Goal: Transaction & Acquisition: Purchase product/service

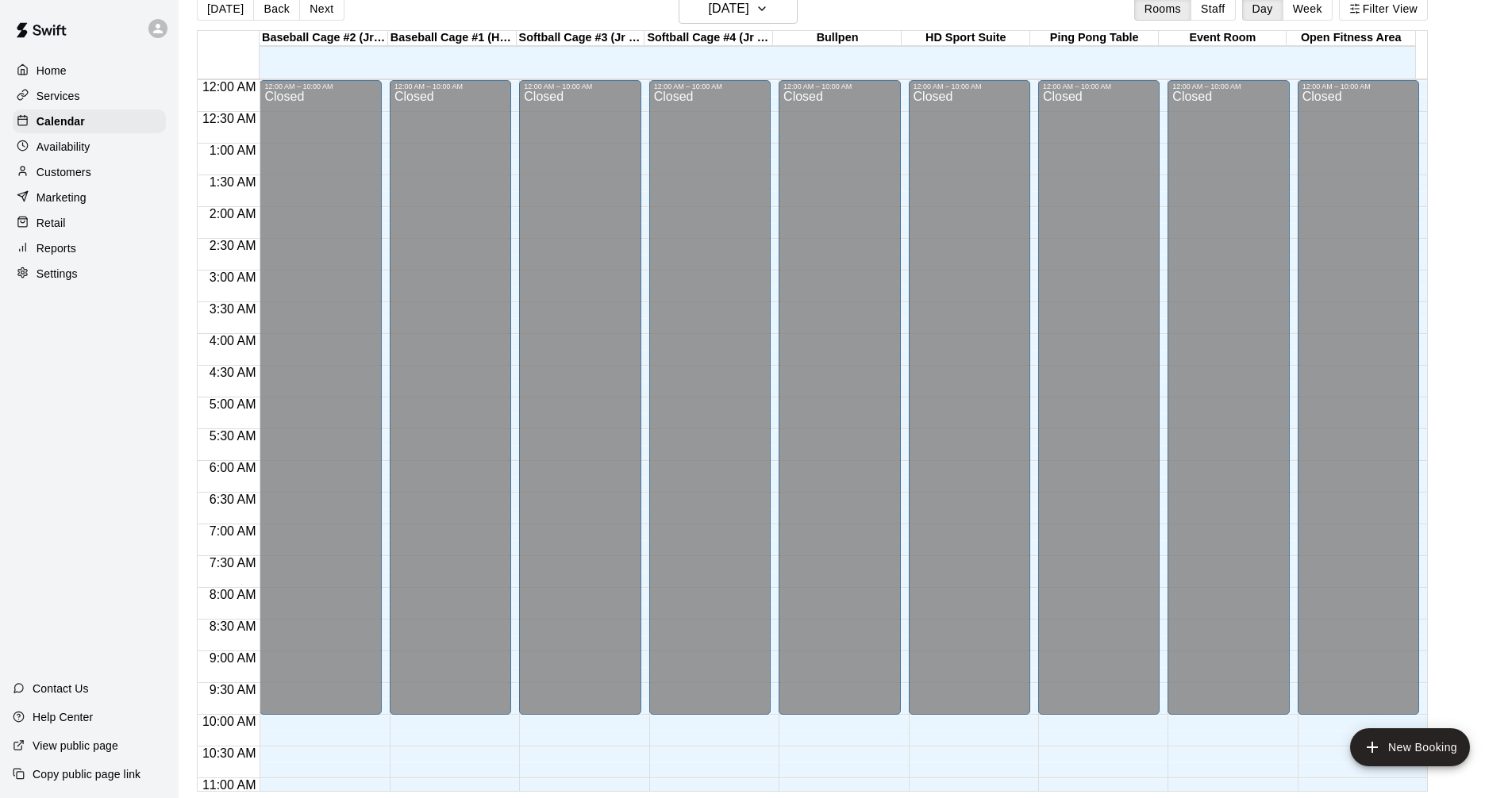
scroll to position [656, 0]
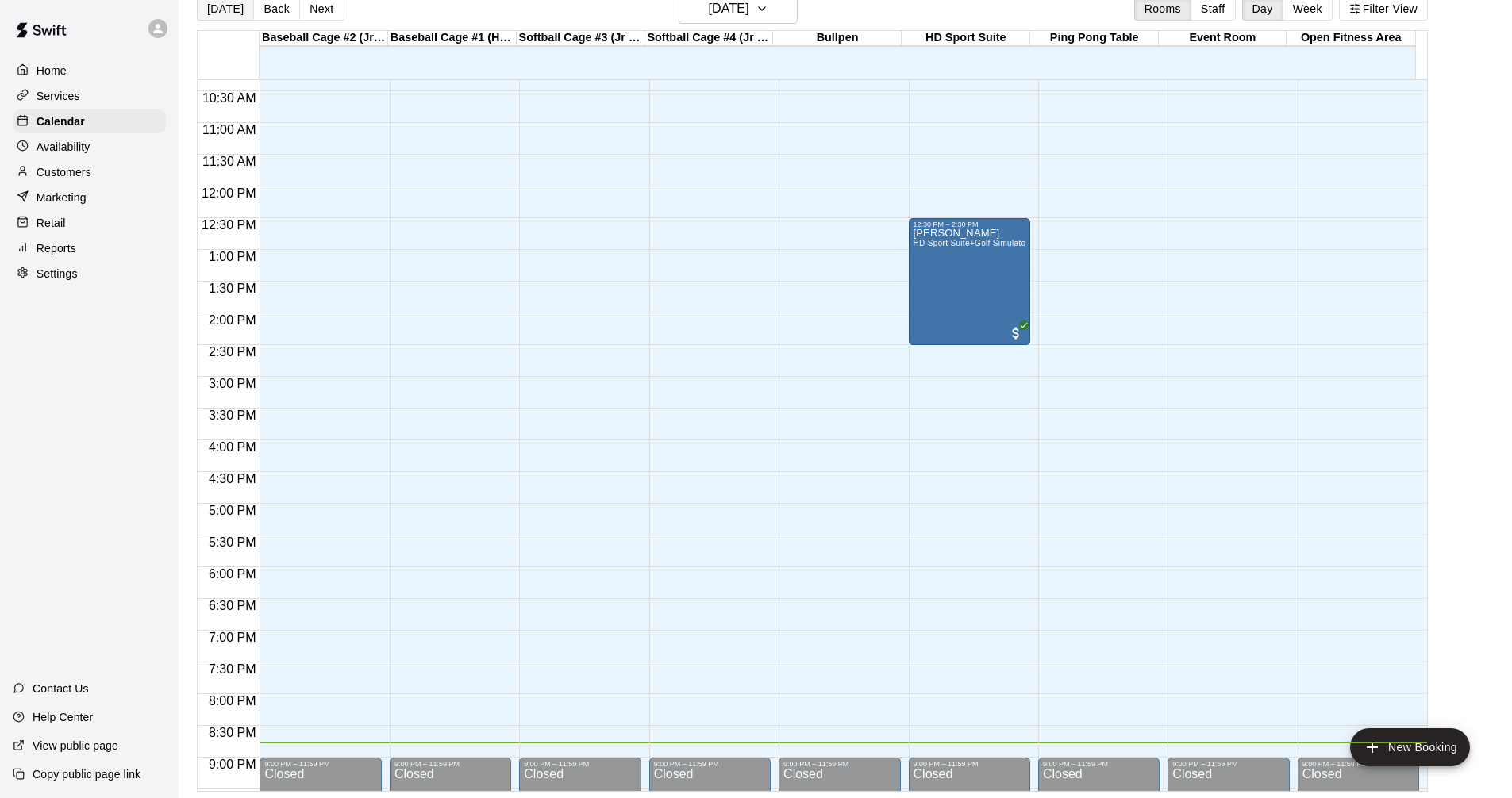
click at [220, 8] on button "[DATE]" at bounding box center [225, 8] width 57 height 23
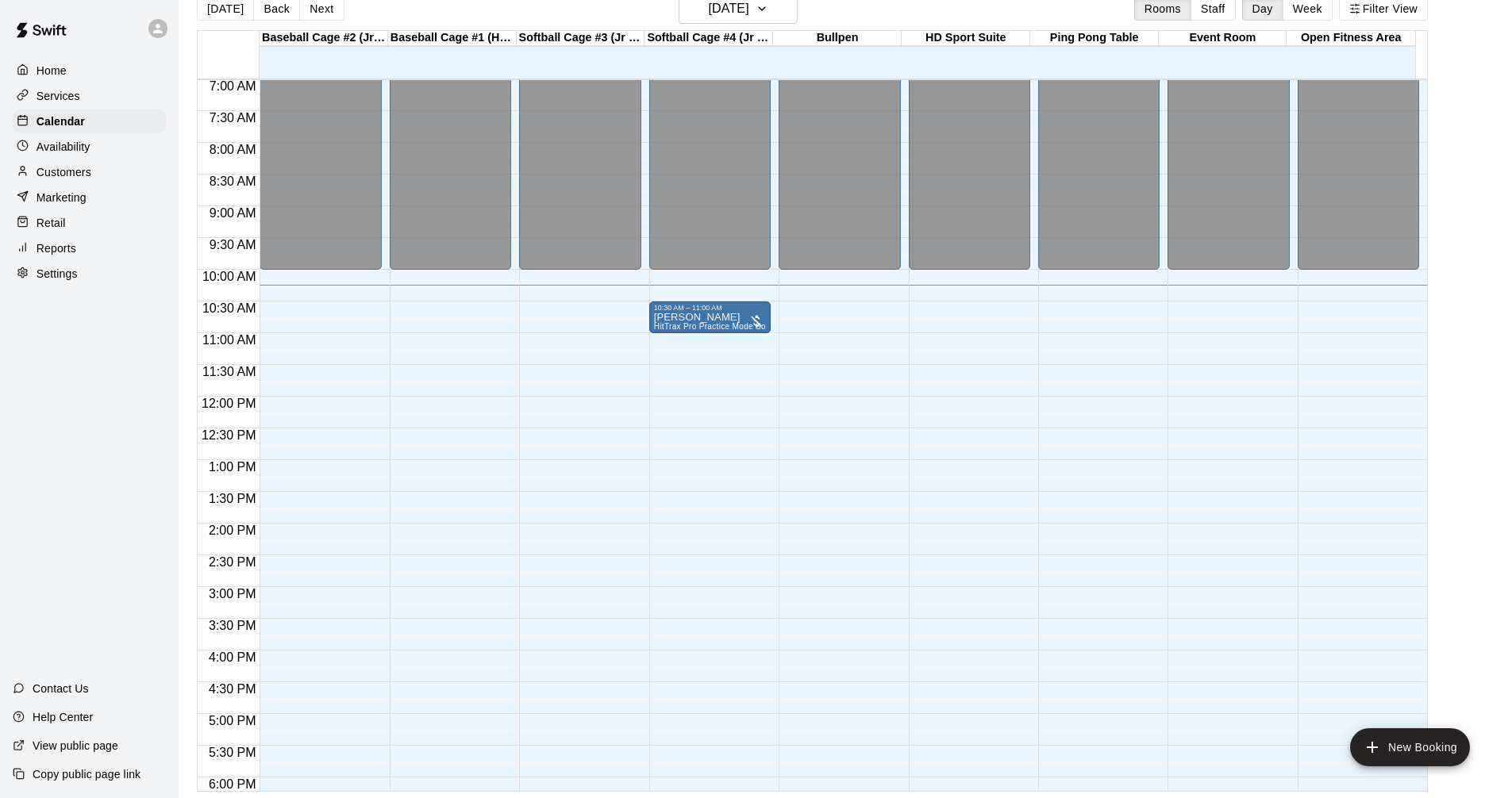
scroll to position [417, 0]
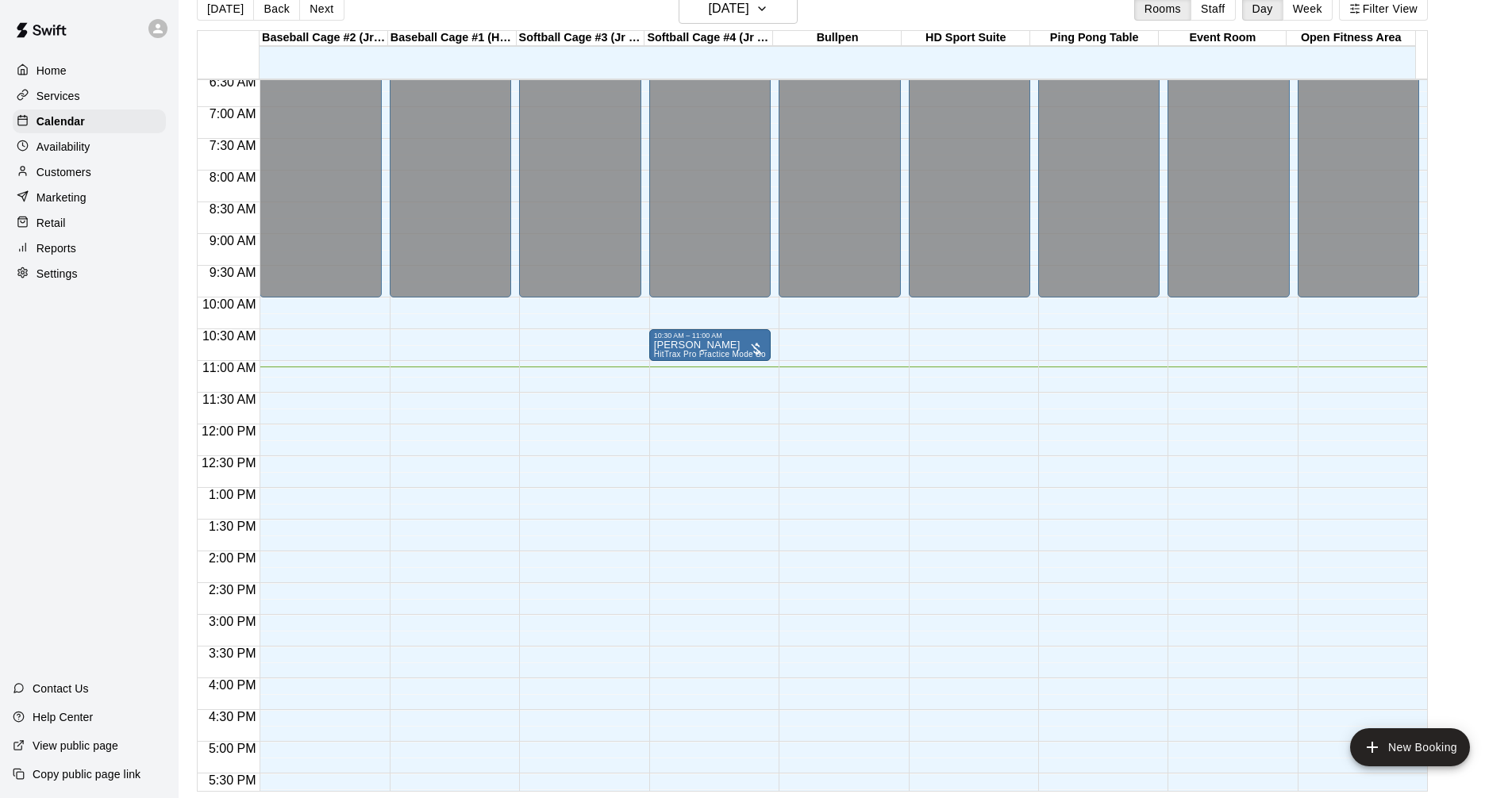
click at [309, 10] on button "Next" at bounding box center [321, 8] width 44 height 23
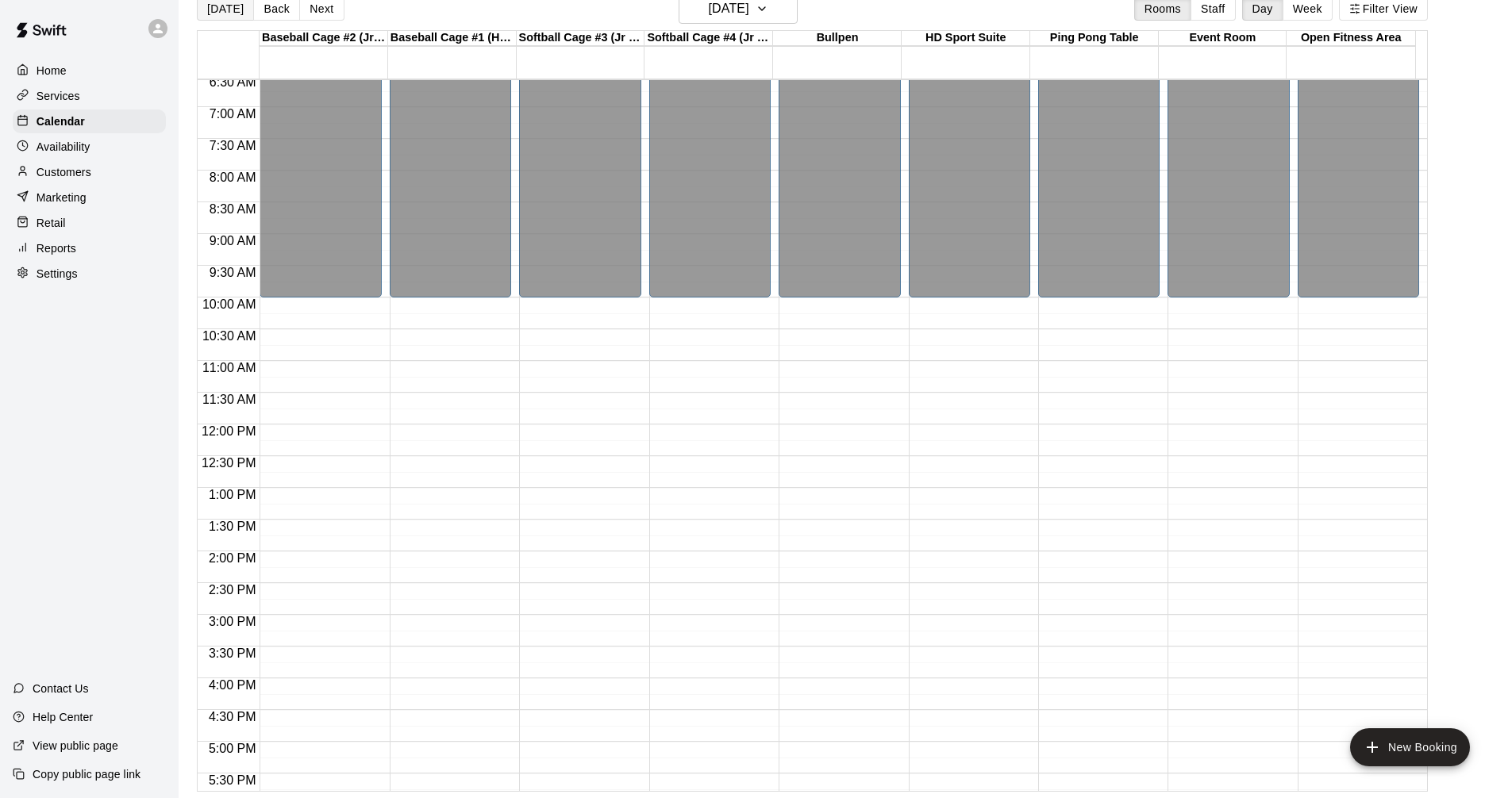
click at [233, 8] on button "[DATE]" at bounding box center [225, 8] width 57 height 23
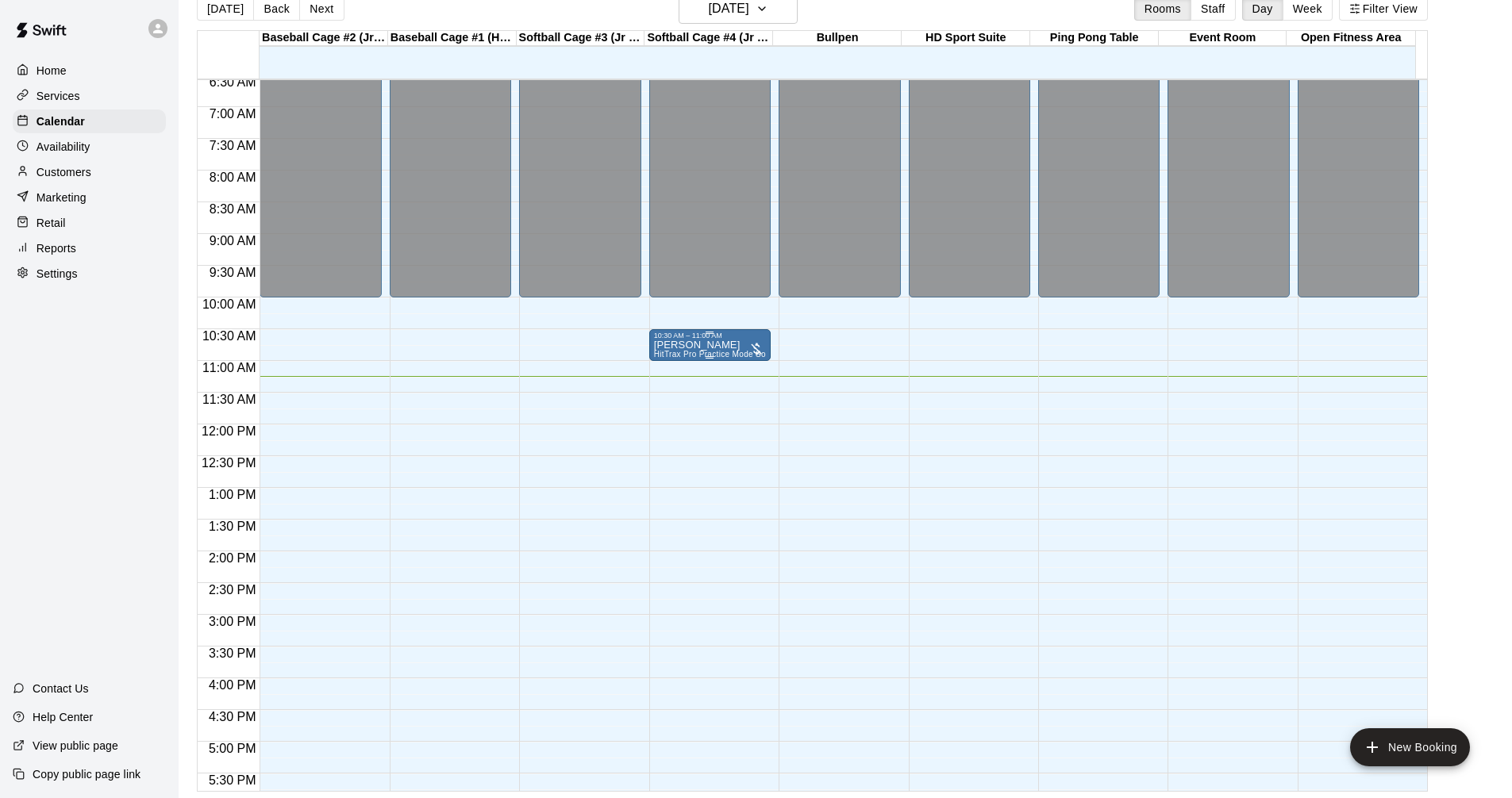
click at [661, 340] on div "10:30 AM – 11:00 AM" at bounding box center [710, 335] width 112 height 8
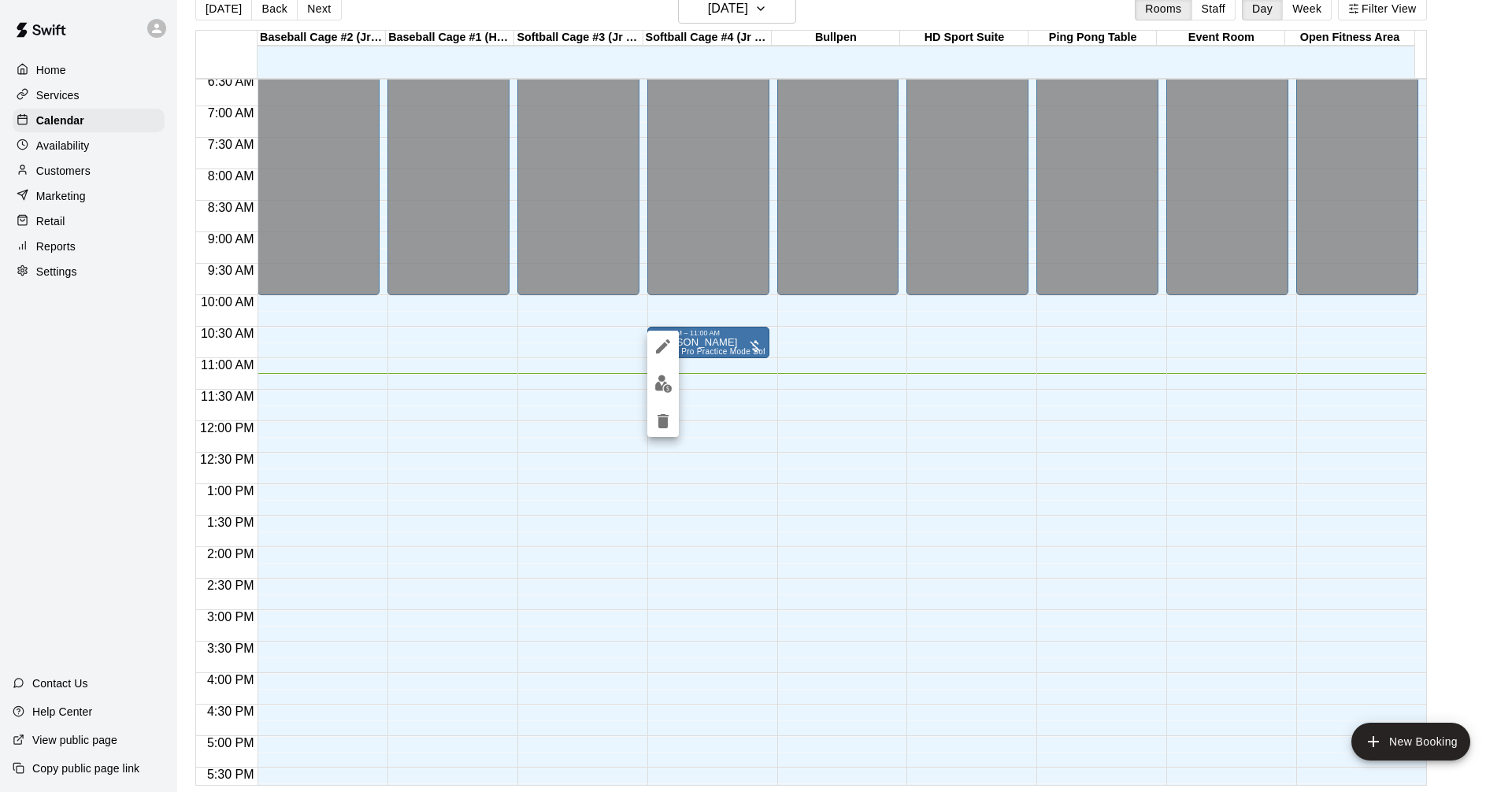
click at [656, 384] on img "edit" at bounding box center [663, 384] width 18 height 18
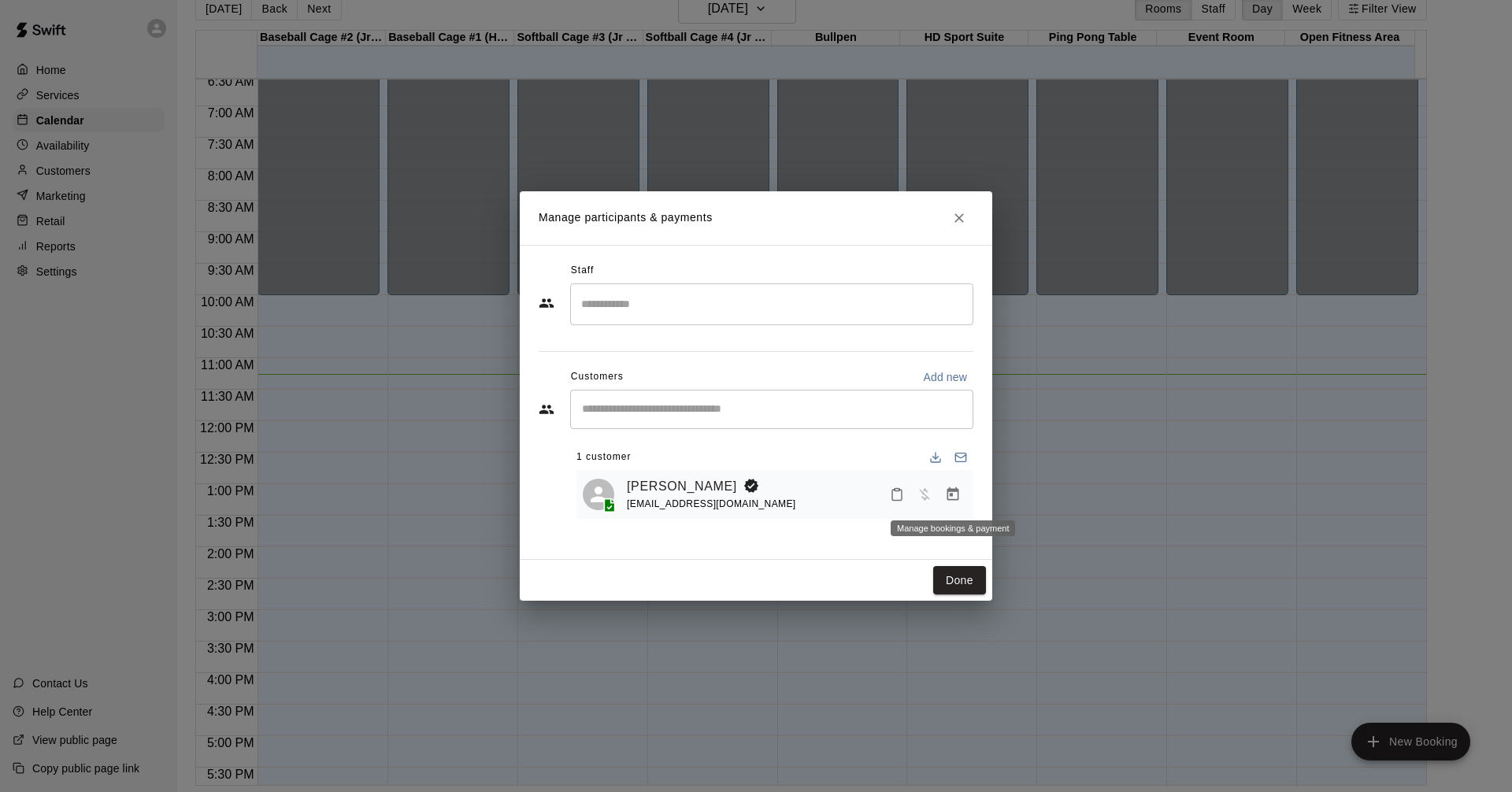
click at [948, 498] on icon "Manage bookings & payment" at bounding box center [953, 494] width 12 height 13
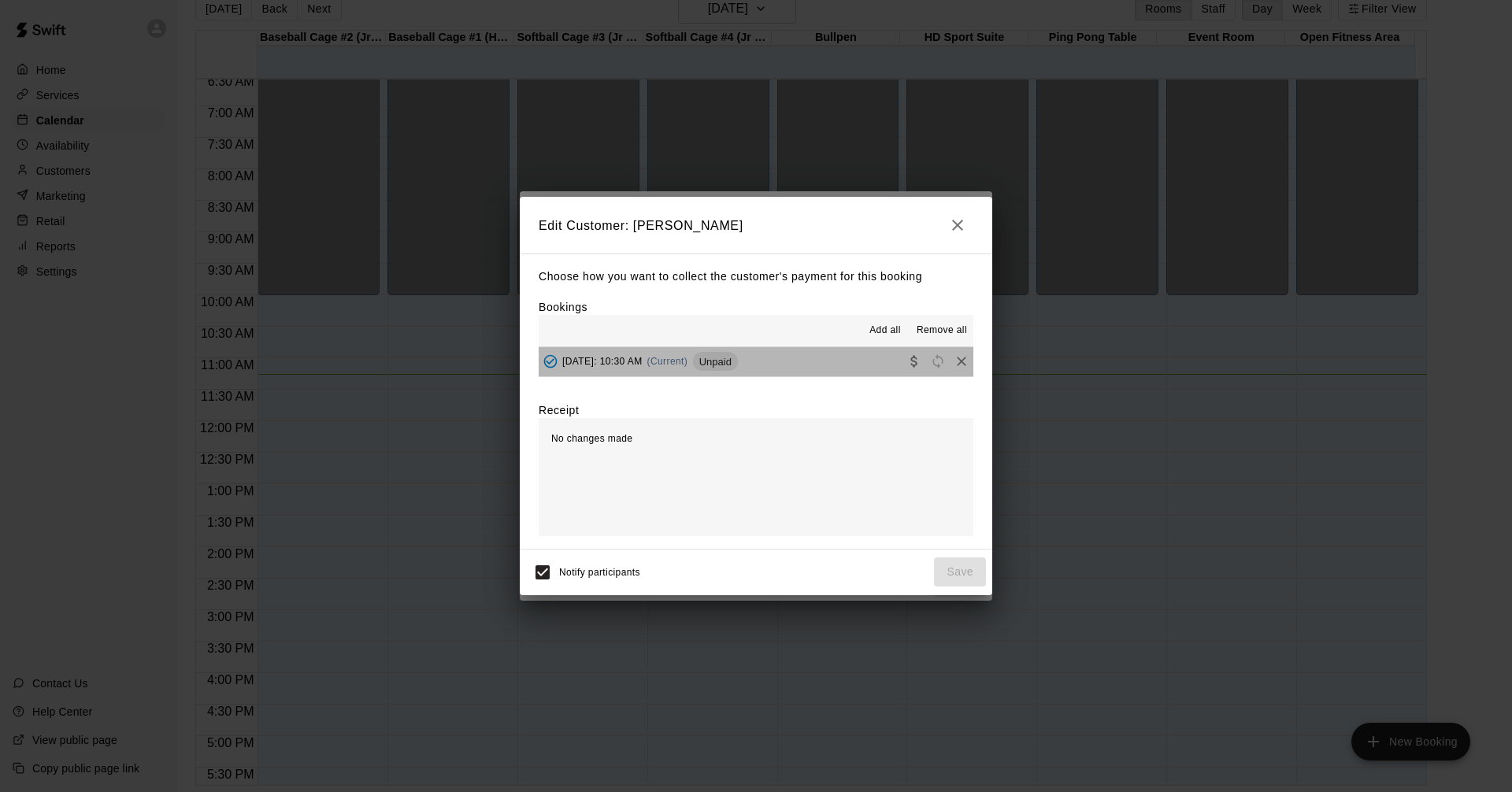
click at [841, 369] on button "[DATE]: 10:30 AM (Current) Unpaid" at bounding box center [756, 361] width 435 height 29
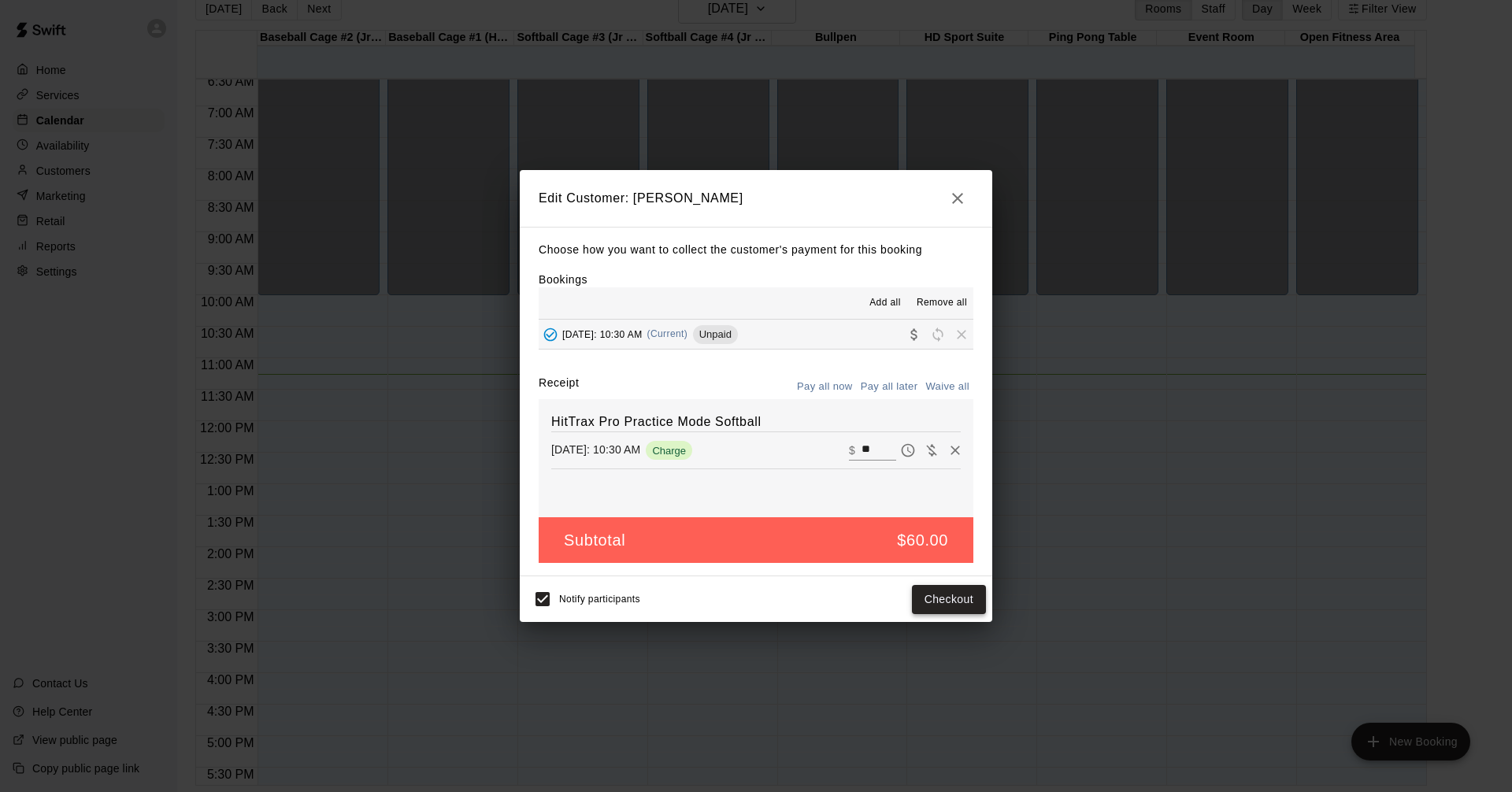
click at [949, 601] on button "Checkout" at bounding box center [949, 599] width 74 height 29
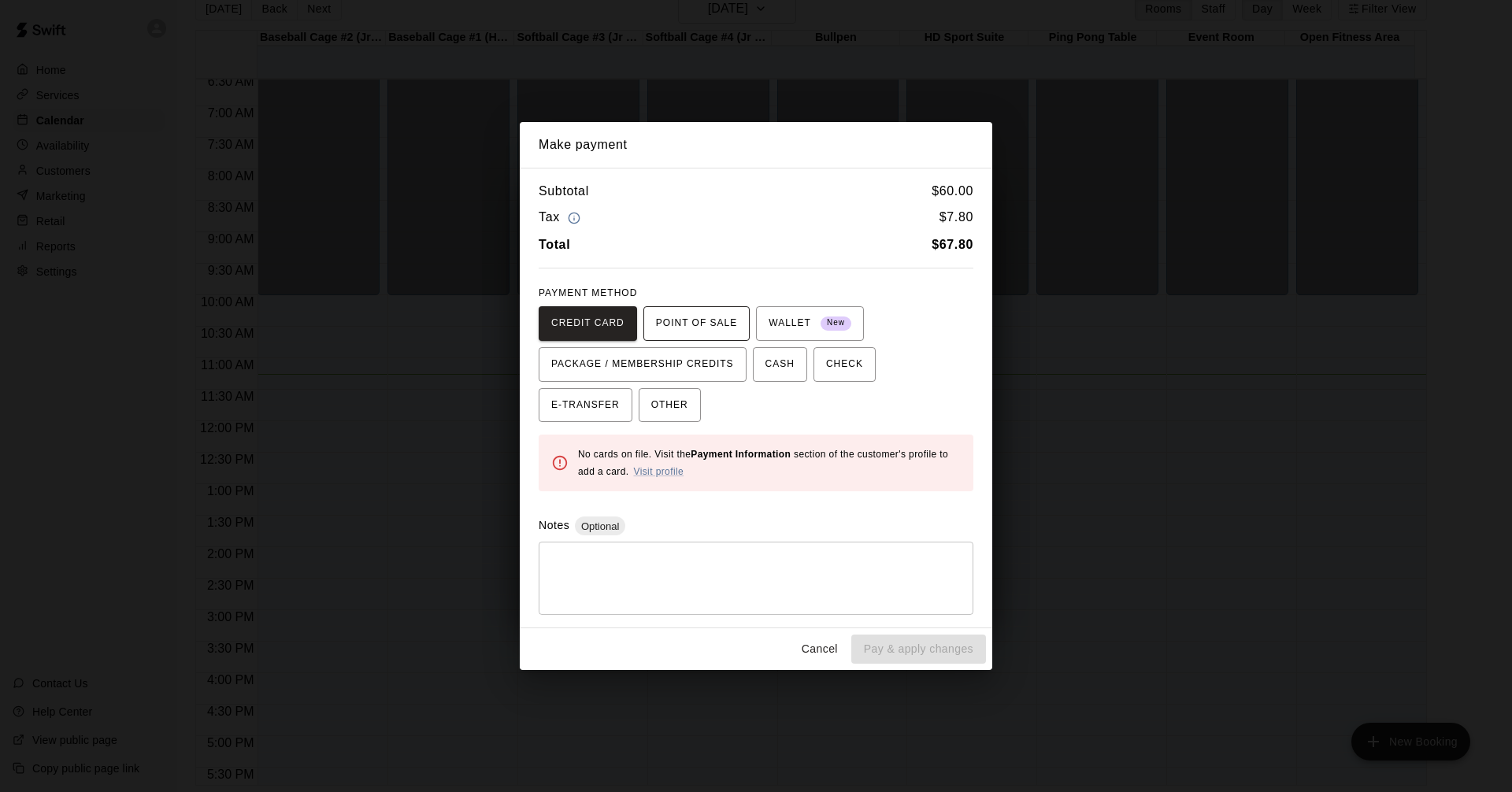
click at [708, 326] on span "POINT OF SALE" at bounding box center [697, 324] width 81 height 25
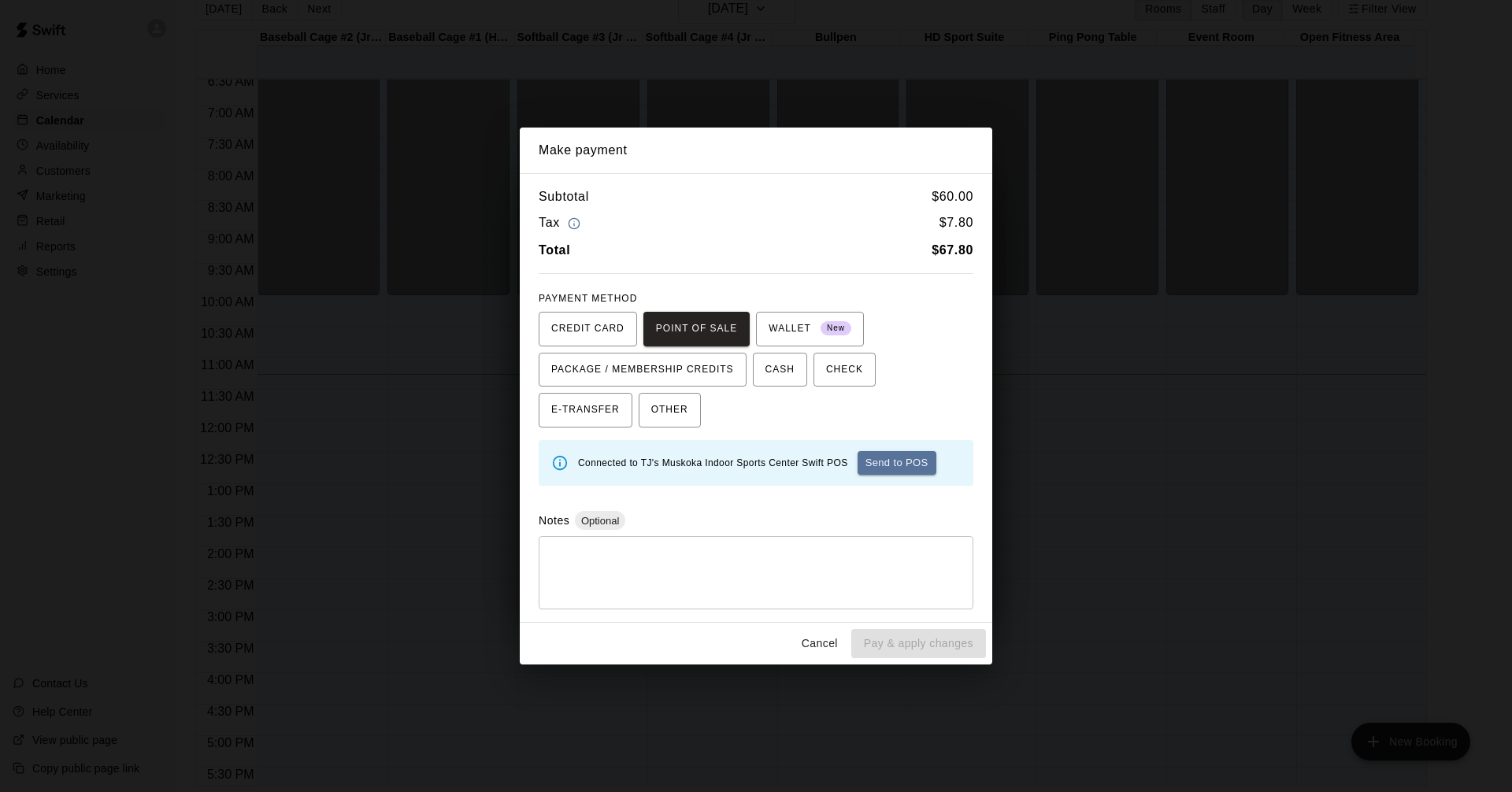
click at [912, 467] on button "Send to POS" at bounding box center [897, 463] width 79 height 23
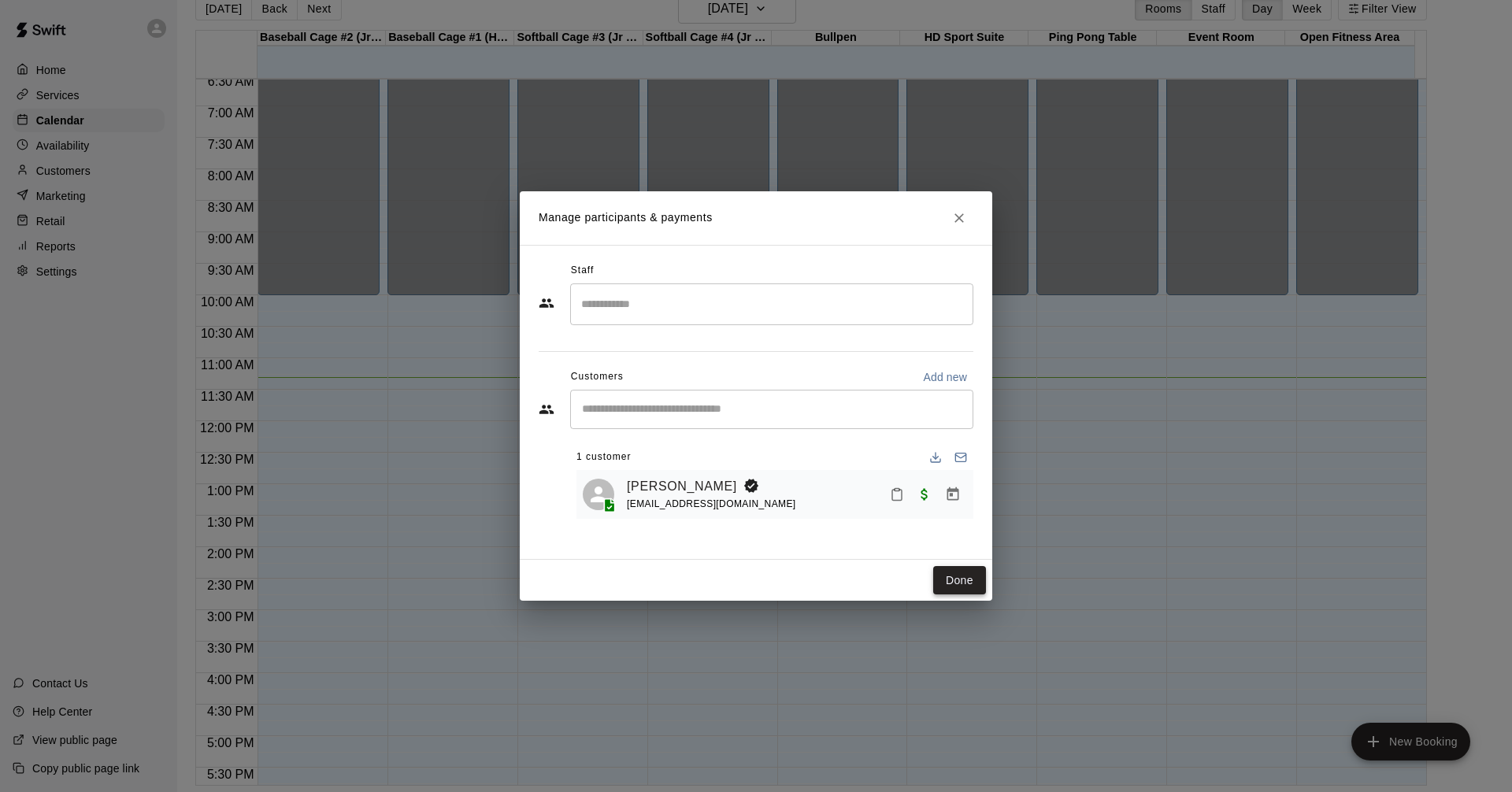
click at [979, 574] on button "Done" at bounding box center [960, 580] width 53 height 29
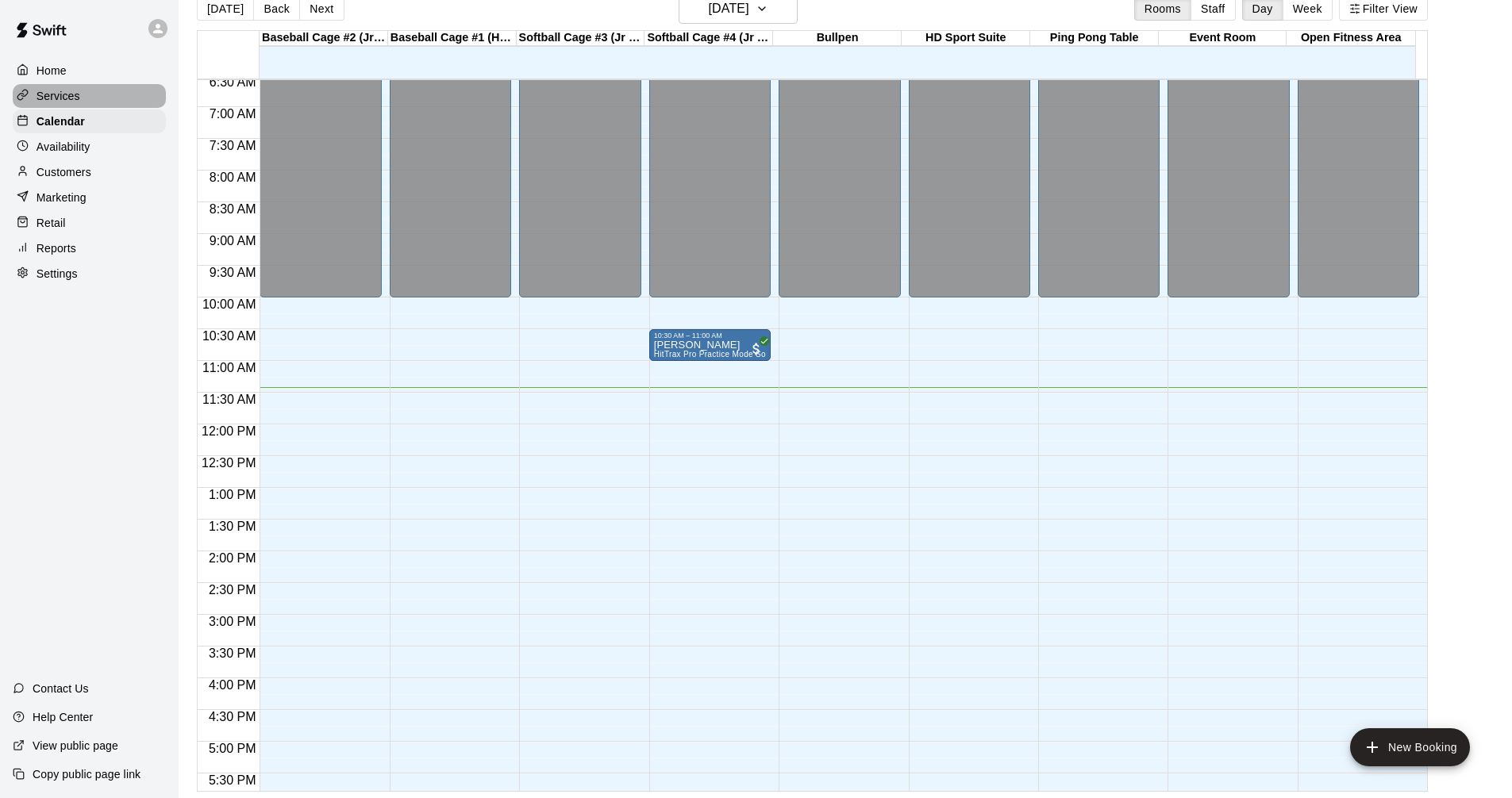
click at [85, 103] on div "Services" at bounding box center [89, 96] width 153 height 23
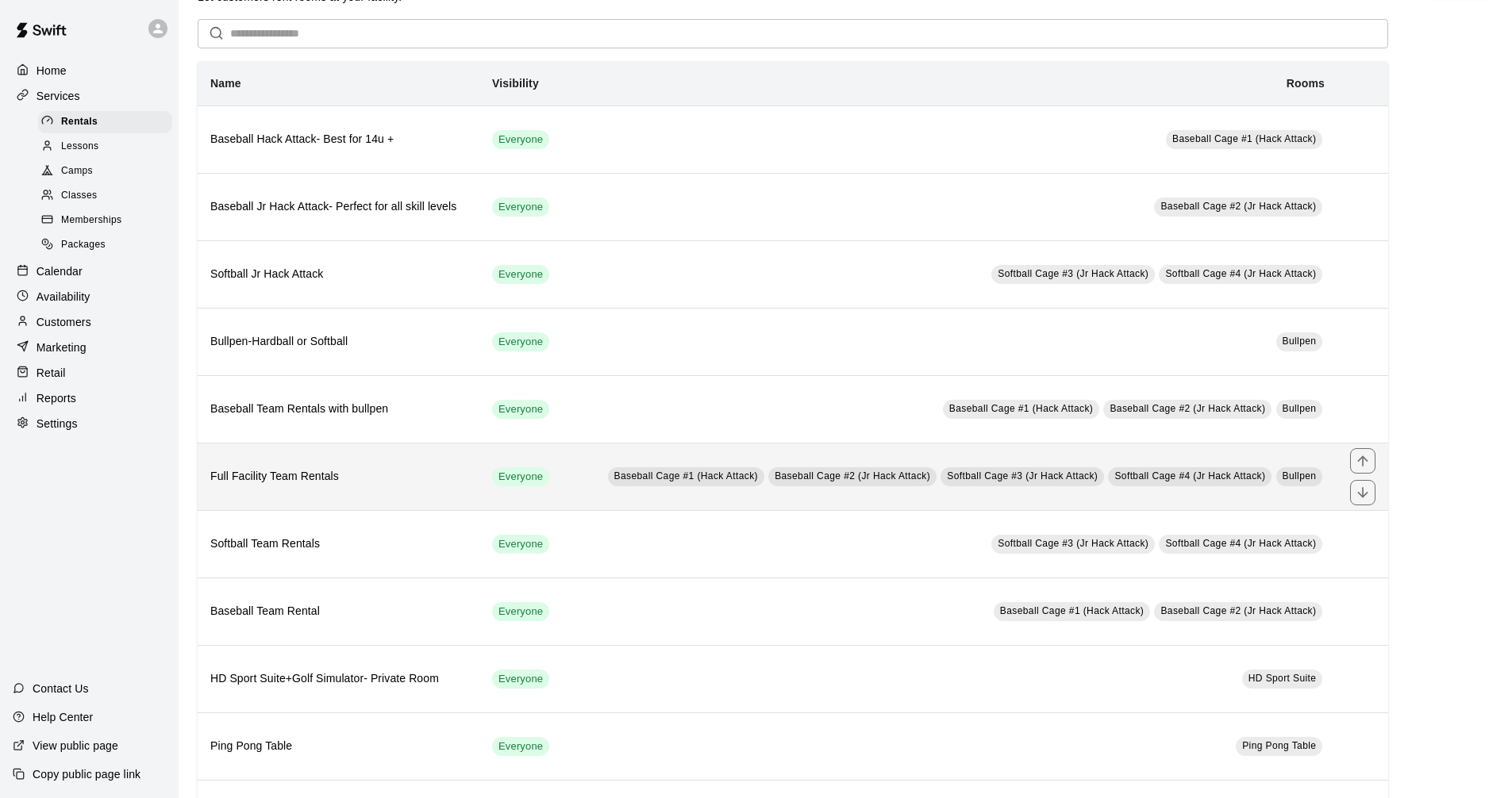
scroll to position [79, 0]
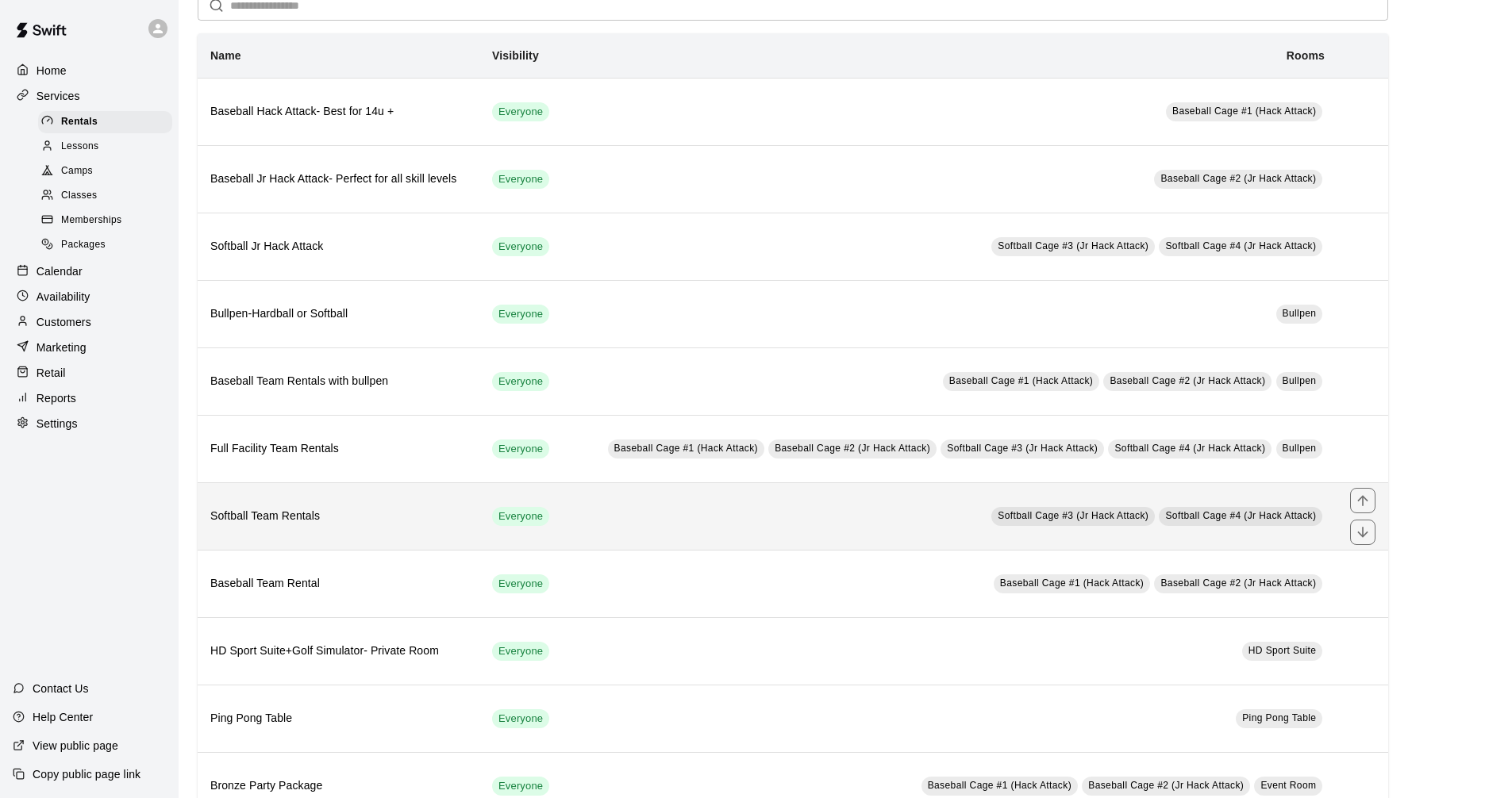
click at [633, 507] on td "Softball Cage #3 (Jr Hack Attack) Softball Cage #4 (Jr Hack Attack)" at bounding box center [951, 516] width 772 height 68
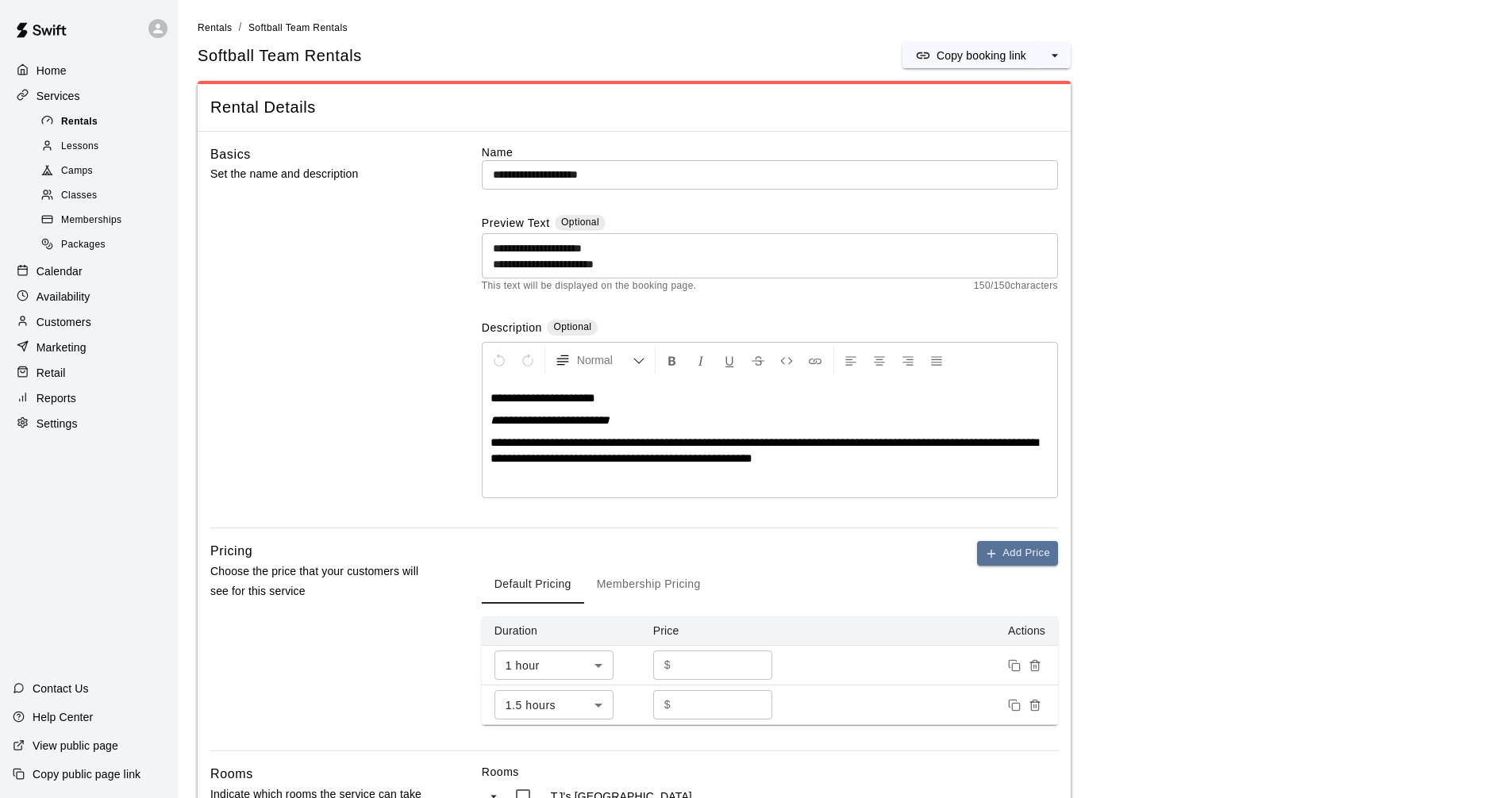
click at [100, 124] on div "Rentals" at bounding box center [105, 122] width 134 height 23
